Goal: Find specific page/section: Find specific page/section

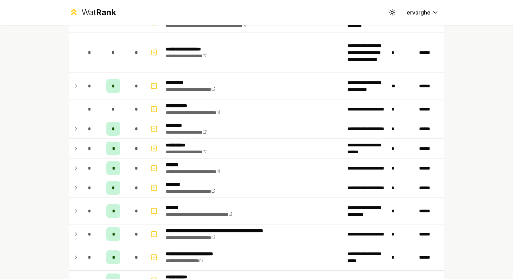
scroll to position [587, 0]
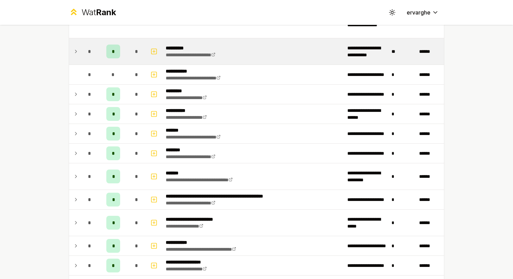
click at [77, 47] on td at bounding box center [74, 51] width 11 height 26
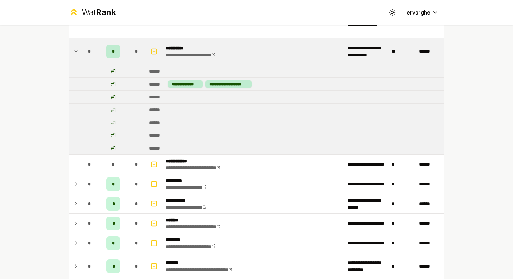
click at [77, 47] on td at bounding box center [74, 51] width 11 height 26
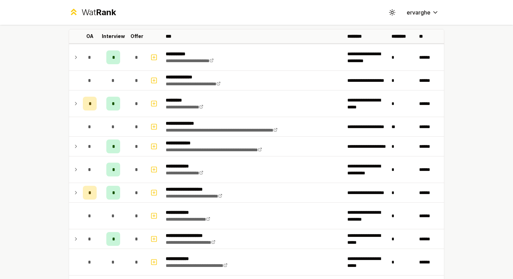
scroll to position [108, 0]
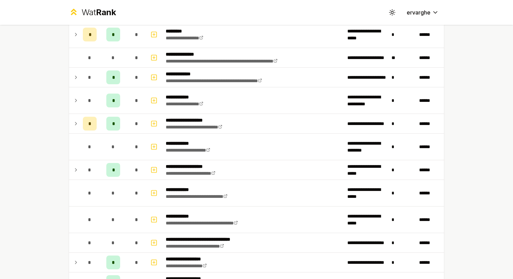
click at [113, 128] on div "*" at bounding box center [113, 124] width 14 height 14
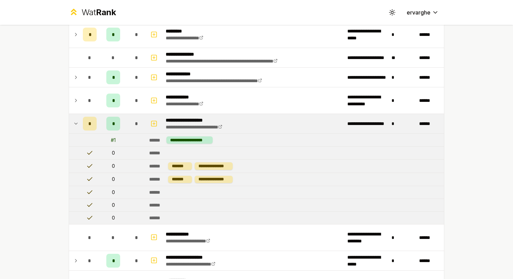
click at [113, 128] on div "*" at bounding box center [113, 124] width 14 height 14
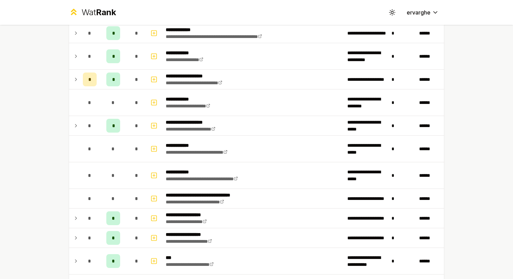
scroll to position [177, 0]
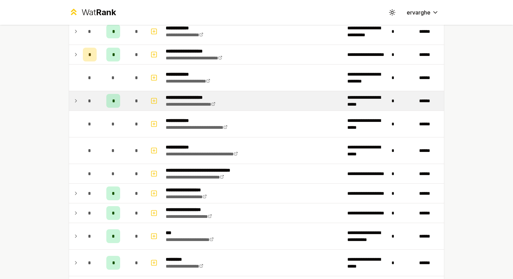
click at [116, 100] on div "*" at bounding box center [113, 101] width 14 height 14
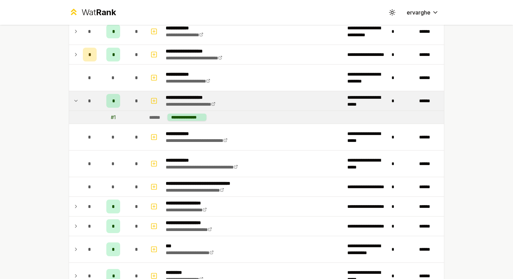
click at [116, 100] on div "*" at bounding box center [113, 101] width 14 height 14
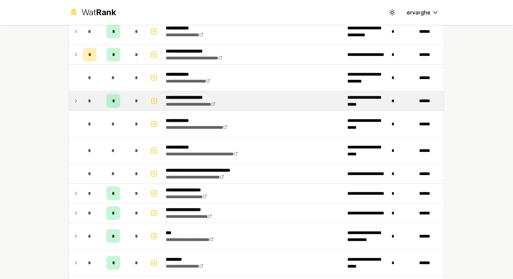
scroll to position [246, 0]
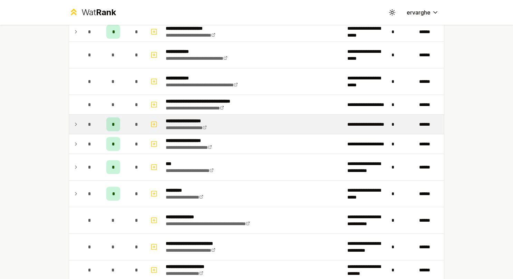
click at [88, 122] on span "*" at bounding box center [89, 124] width 3 height 7
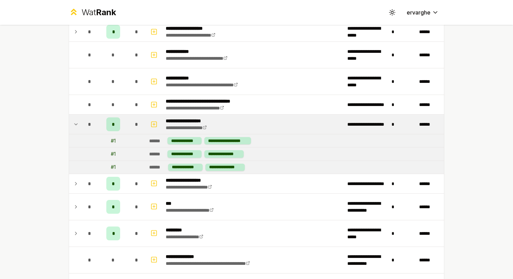
click at [84, 125] on div "*" at bounding box center [90, 124] width 14 height 14
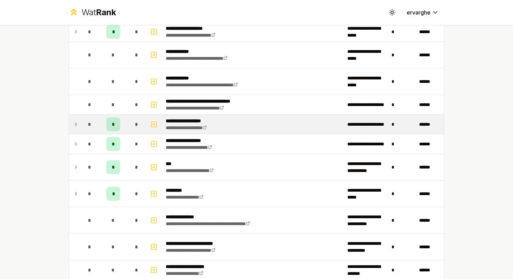
click at [84, 125] on div "*" at bounding box center [90, 124] width 14 height 14
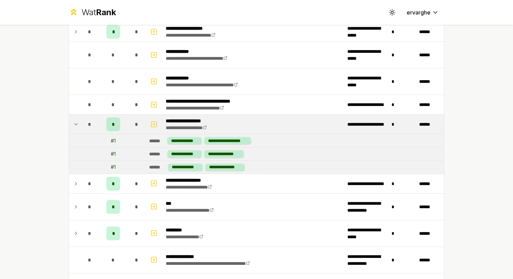
click at [83, 125] on div "*" at bounding box center [90, 124] width 14 height 14
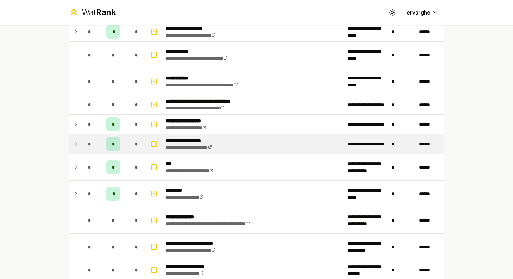
click at [88, 141] on span "*" at bounding box center [89, 144] width 3 height 7
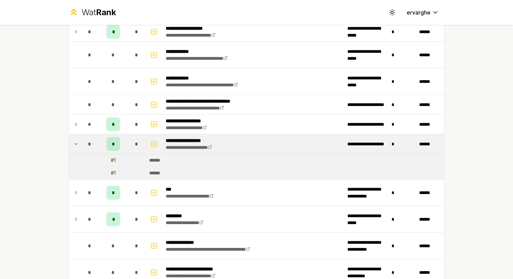
click at [88, 141] on span "*" at bounding box center [89, 144] width 3 height 7
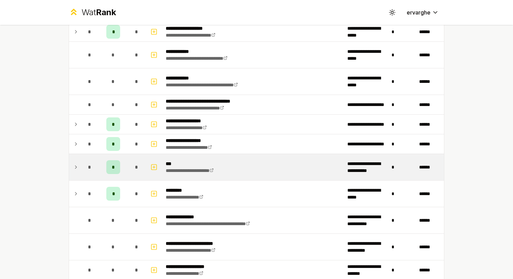
click at [83, 161] on div "*" at bounding box center [90, 167] width 14 height 14
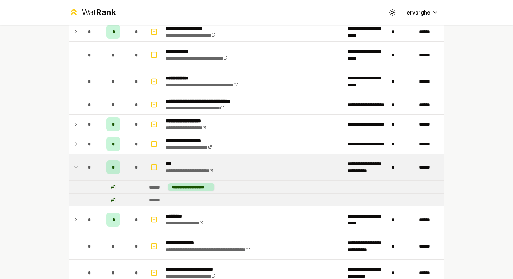
click at [83, 160] on div "*" at bounding box center [90, 167] width 14 height 14
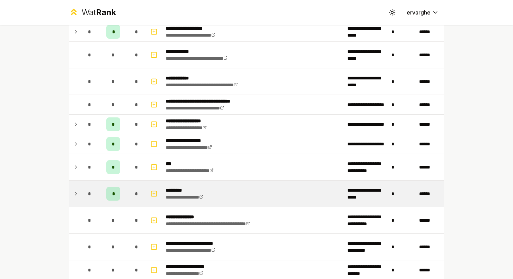
click at [83, 190] on div "*" at bounding box center [90, 194] width 14 height 14
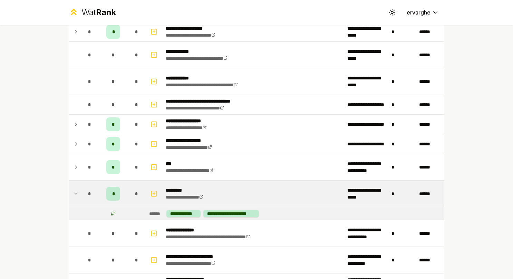
click at [83, 188] on div "*" at bounding box center [90, 194] width 14 height 14
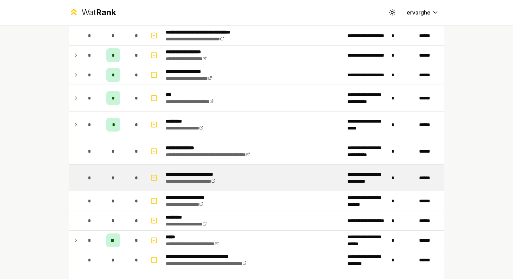
scroll to position [384, 0]
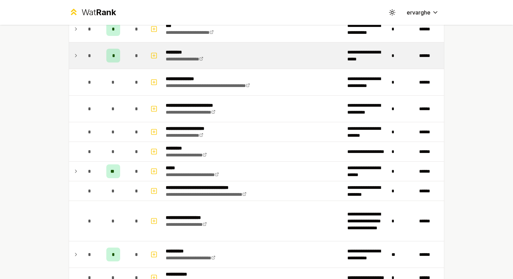
click at [80, 52] on td "*" at bounding box center [89, 56] width 19 height 26
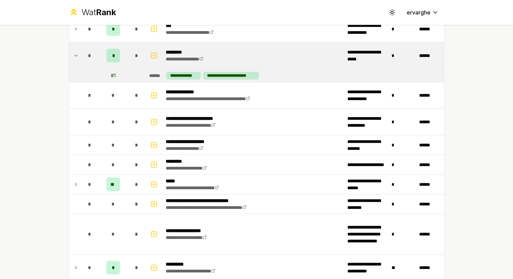
click at [80, 52] on td "*" at bounding box center [89, 56] width 19 height 26
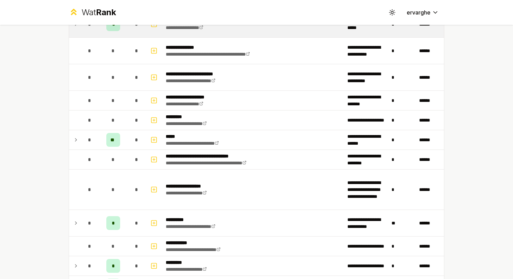
scroll to position [453, 0]
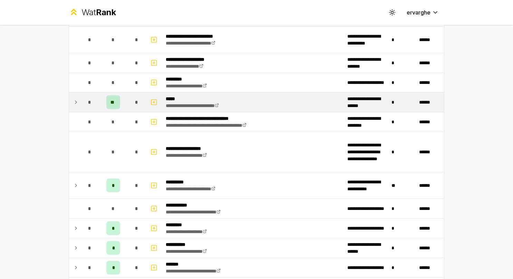
click at [80, 102] on td "*" at bounding box center [89, 102] width 19 height 19
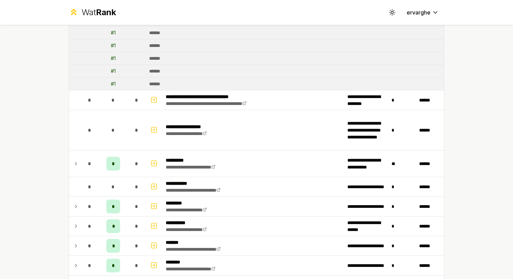
scroll to position [833, 0]
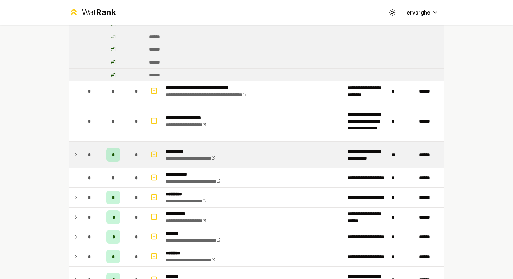
click at [74, 151] on icon at bounding box center [76, 155] width 6 height 8
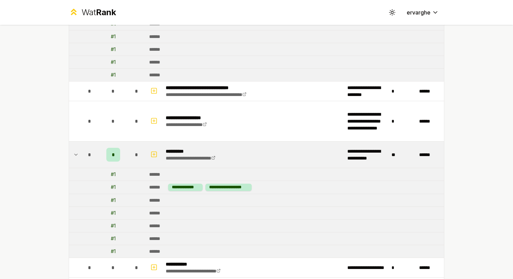
click at [80, 142] on td "*" at bounding box center [89, 155] width 19 height 26
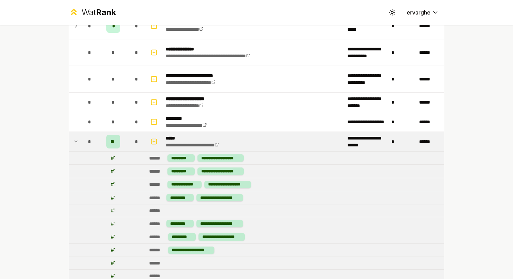
scroll to position [350, 0]
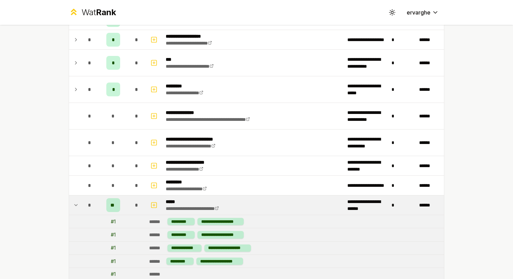
click at [80, 200] on td "*" at bounding box center [89, 205] width 19 height 19
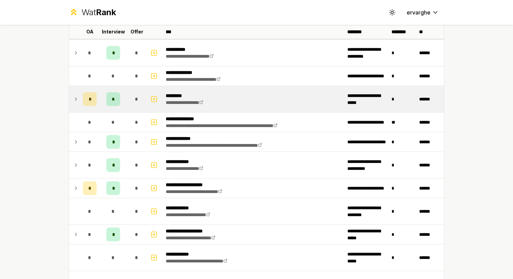
scroll to position [0, 0]
